Goal: Ask a question

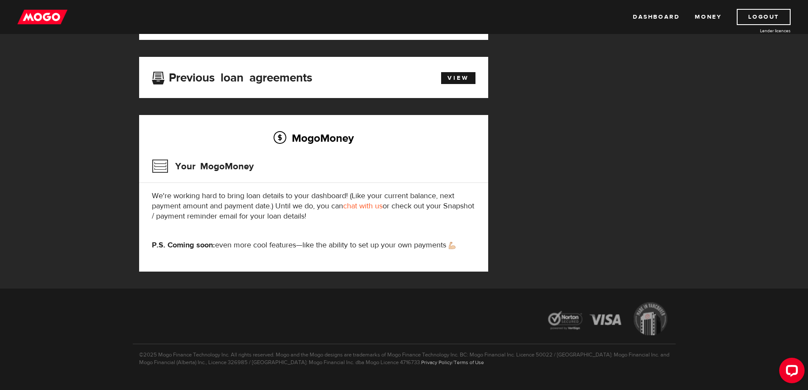
scroll to position [148, 0]
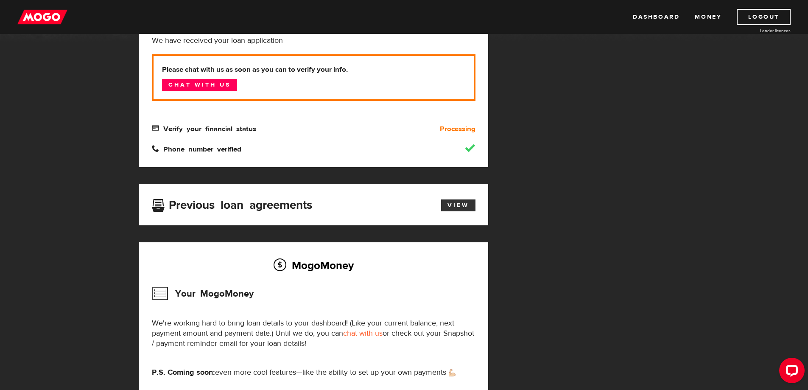
click at [449, 208] on link "View" at bounding box center [458, 205] width 34 height 12
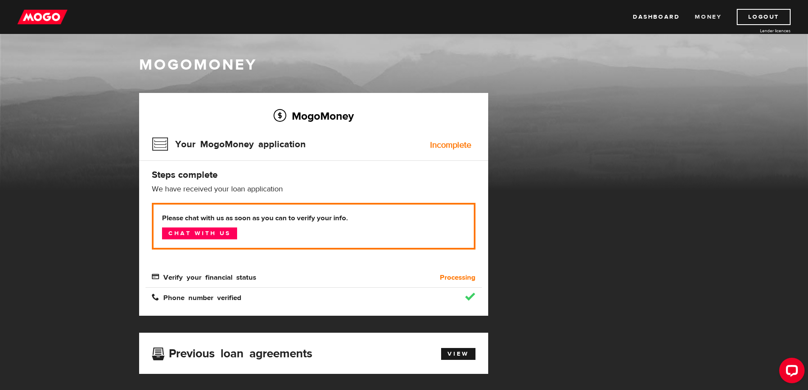
click at [716, 17] on link "Money" at bounding box center [708, 17] width 27 height 16
click at [45, 17] on img at bounding box center [42, 17] width 50 height 16
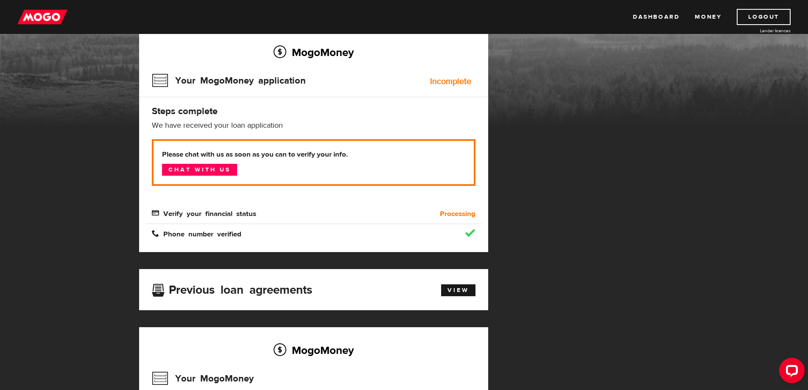
scroll to position [53, 0]
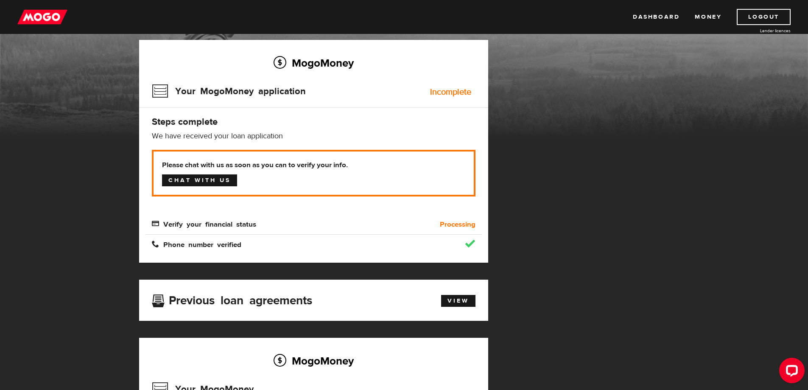
click at [203, 180] on link "Chat with us" at bounding box center [199, 180] width 75 height 12
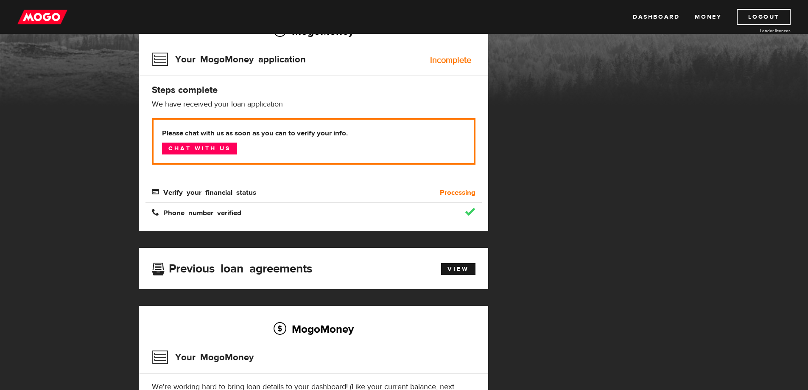
scroll to position [0, 0]
